Goal: Transaction & Acquisition: Purchase product/service

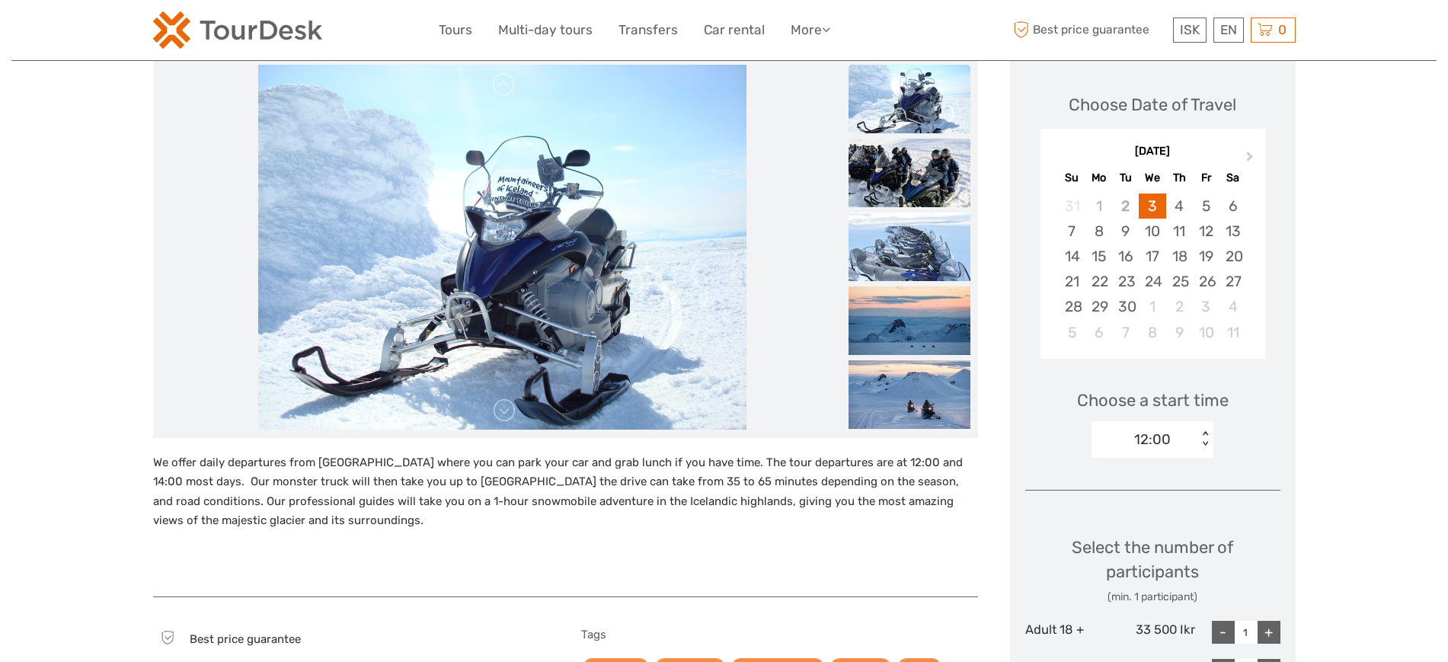
scroll to position [95, 0]
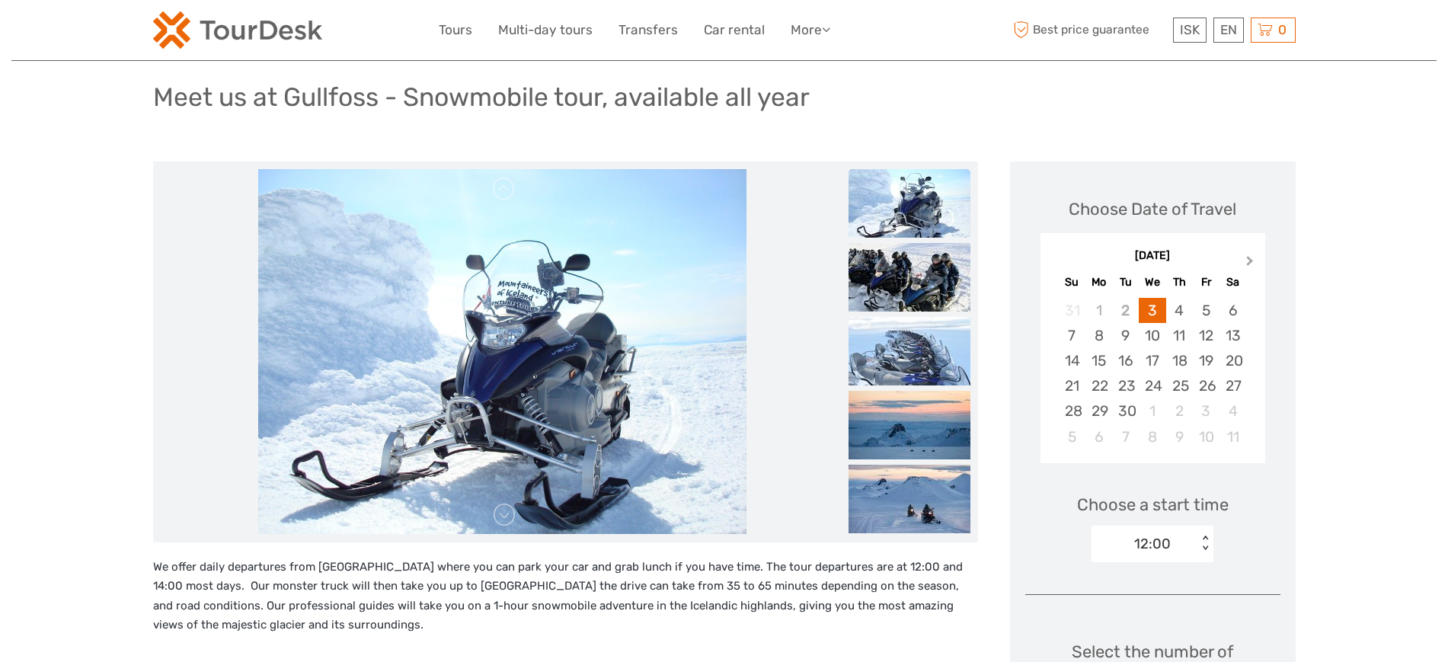
click at [1250, 256] on span "Next Month" at bounding box center [1250, 264] width 0 height 22
click at [1181, 363] on div "16" at bounding box center [1179, 360] width 27 height 25
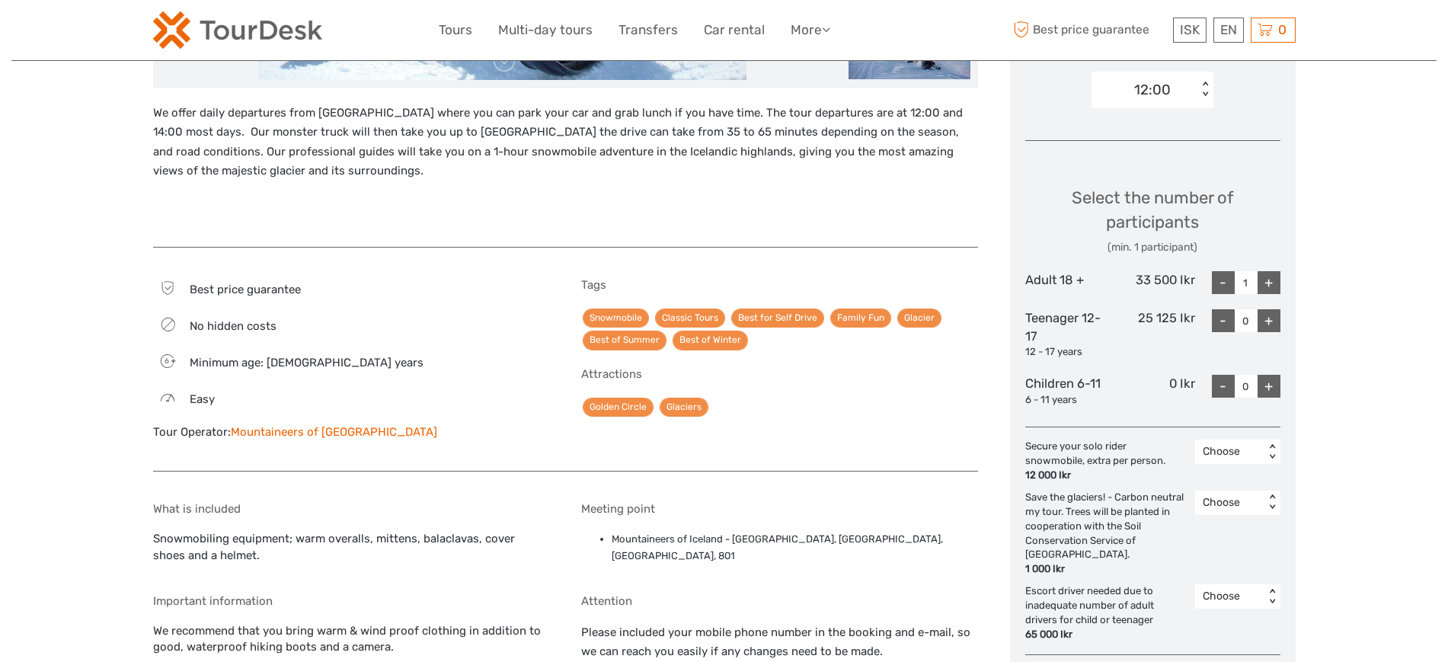
scroll to position [571, 0]
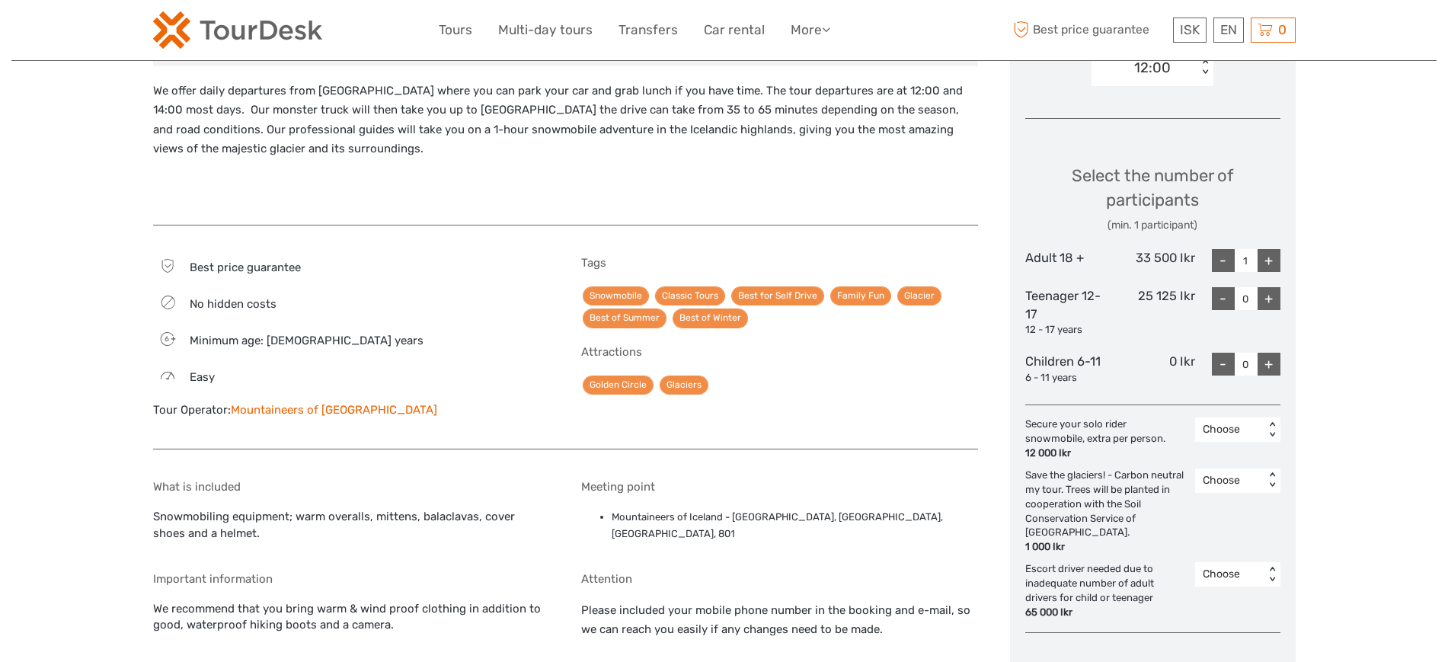
click at [1176, 257] on div "33 500 Ikr" at bounding box center [1152, 260] width 85 height 23
copy div "33 500 Ikr"
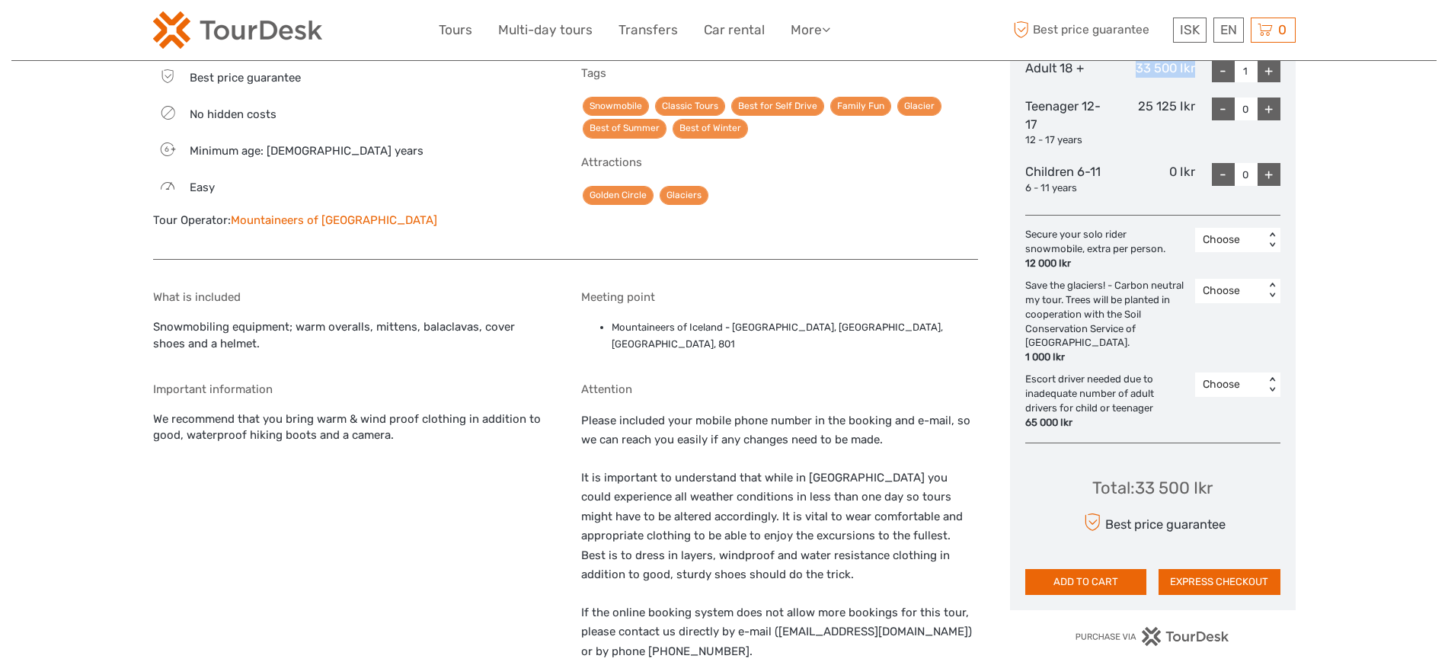
scroll to position [762, 0]
click at [1262, 247] on div "Choose < >" at bounding box center [1237, 239] width 85 height 24
drag, startPoint x: 1247, startPoint y: 284, endPoint x: 1244, endPoint y: 298, distance: 13.9
click at [1244, 298] on div "Choose 1" at bounding box center [1238, 292] width 70 height 58
click at [1242, 305] on div "1" at bounding box center [1238, 305] width 70 height 26
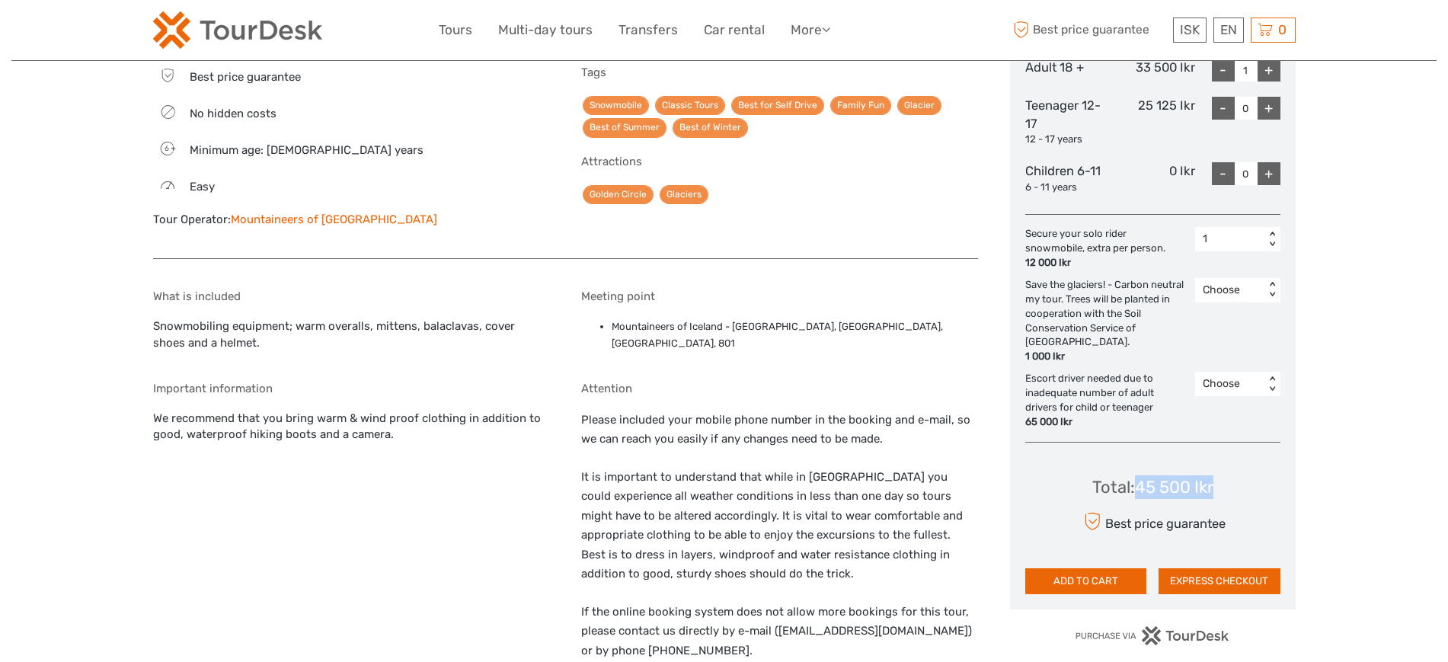
drag, startPoint x: 1207, startPoint y: 472, endPoint x: 1138, endPoint y: 470, distance: 69.3
click at [1138, 470] on div "Total : 45 500 Ikr Best price guarantee ADD TO CART EXPRESS CHECKOUT" at bounding box center [1152, 524] width 255 height 139
copy div "45 500 Ikr"
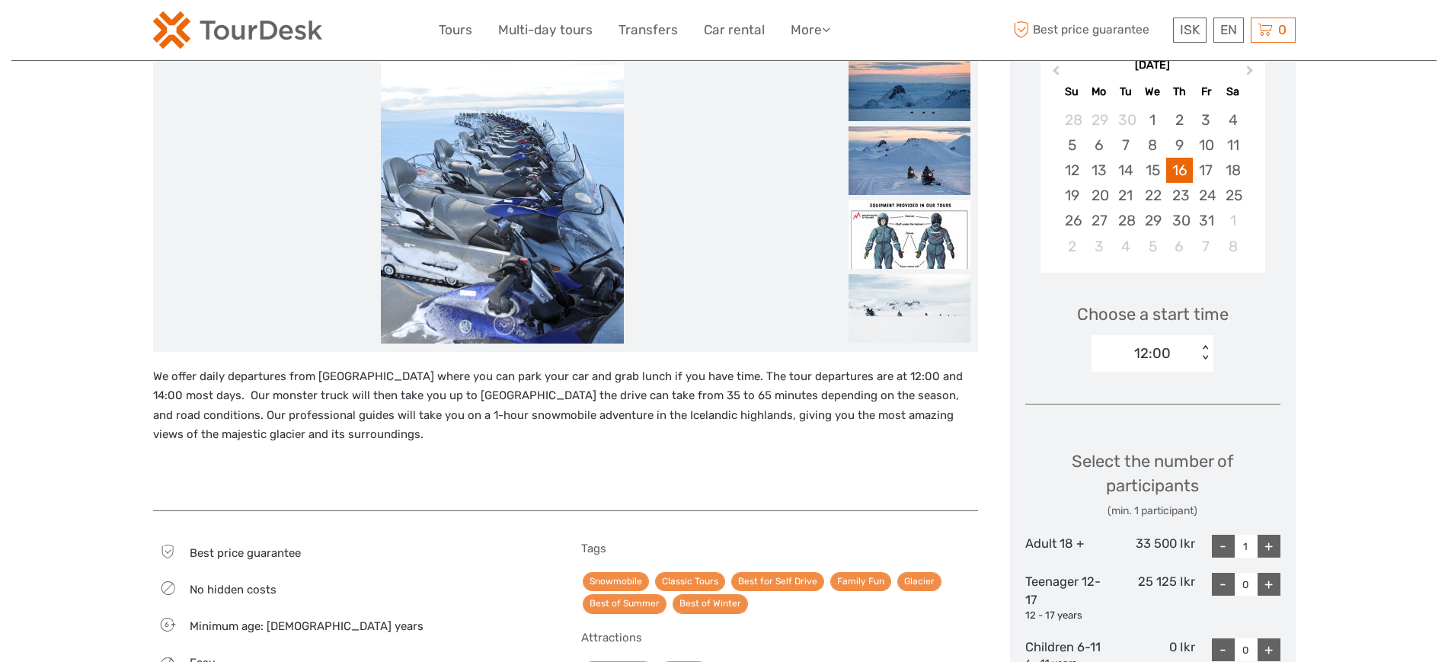
scroll to position [476, 0]
